Goal: Check status: Check status

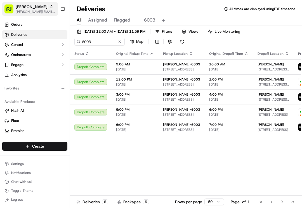
click at [23, 6] on span "[PERSON_NAME]" at bounding box center [32, 7] width 32 height 6
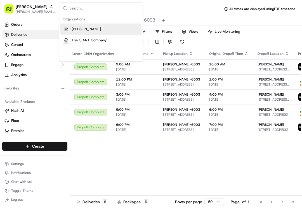
click at [169, 5] on div "Deliveries All times are displayed using EDT timezone" at bounding box center [186, 8] width 232 height 9
